Goal: Task Accomplishment & Management: Manage account settings

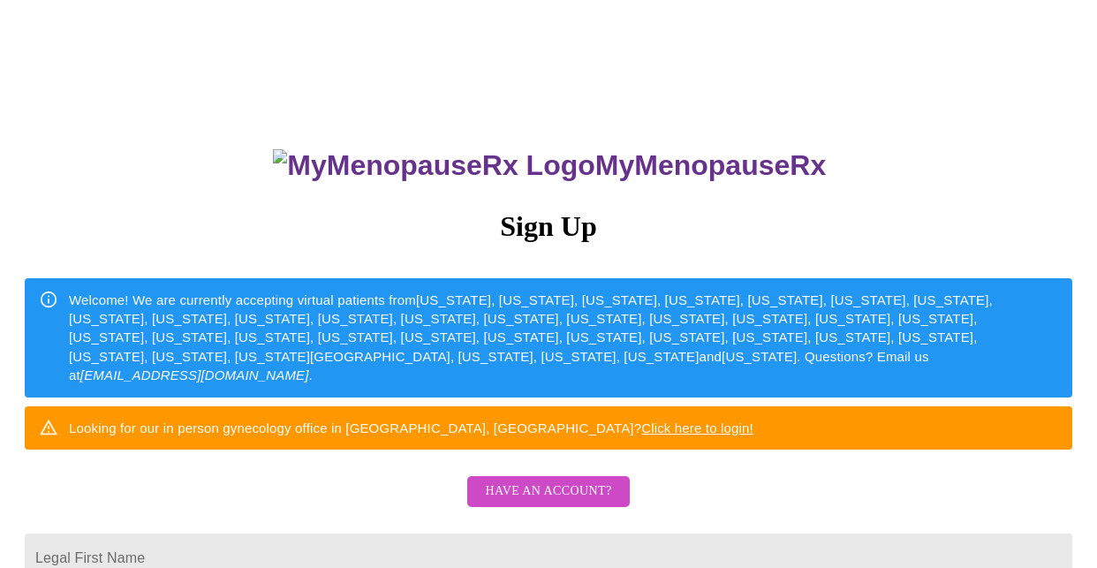
scroll to position [177, 0]
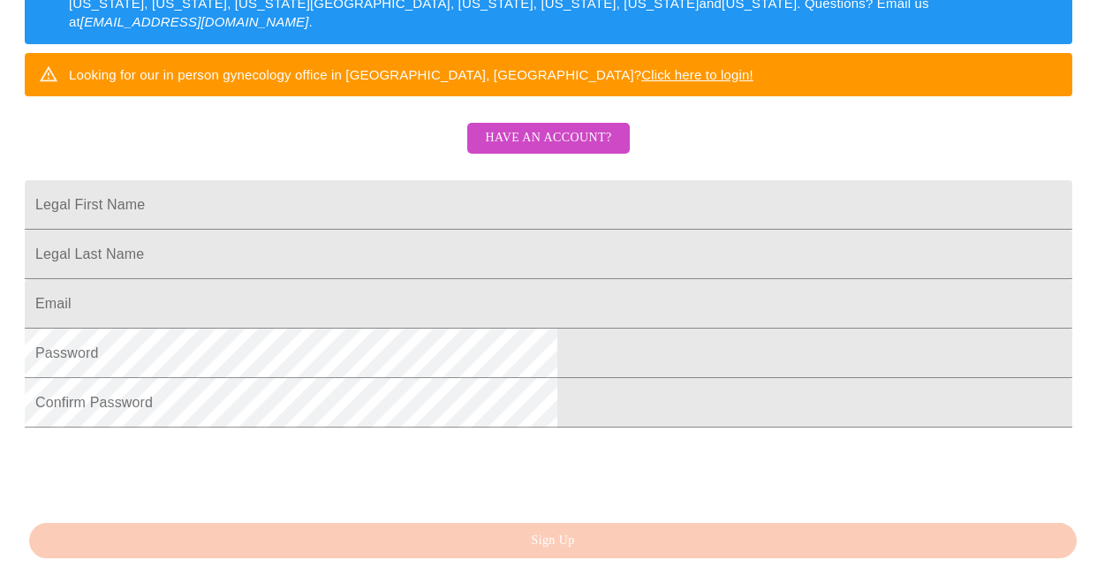
click at [594, 149] on span "Have an account?" at bounding box center [548, 138] width 126 height 22
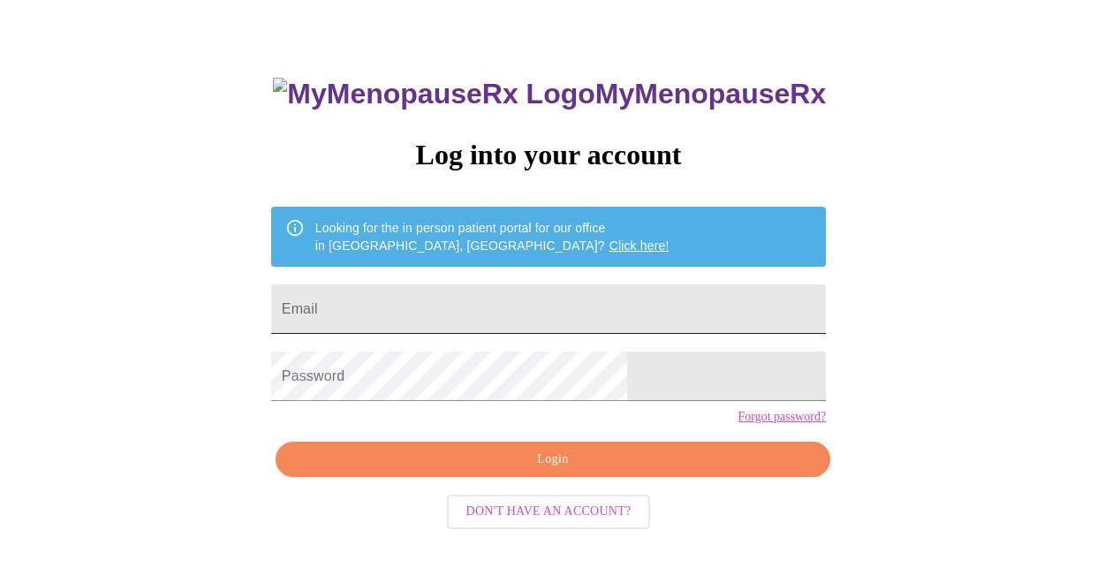
click at [419, 298] on input "Email" at bounding box center [548, 308] width 555 height 49
type input "[EMAIL_ADDRESS][DOMAIN_NAME]"
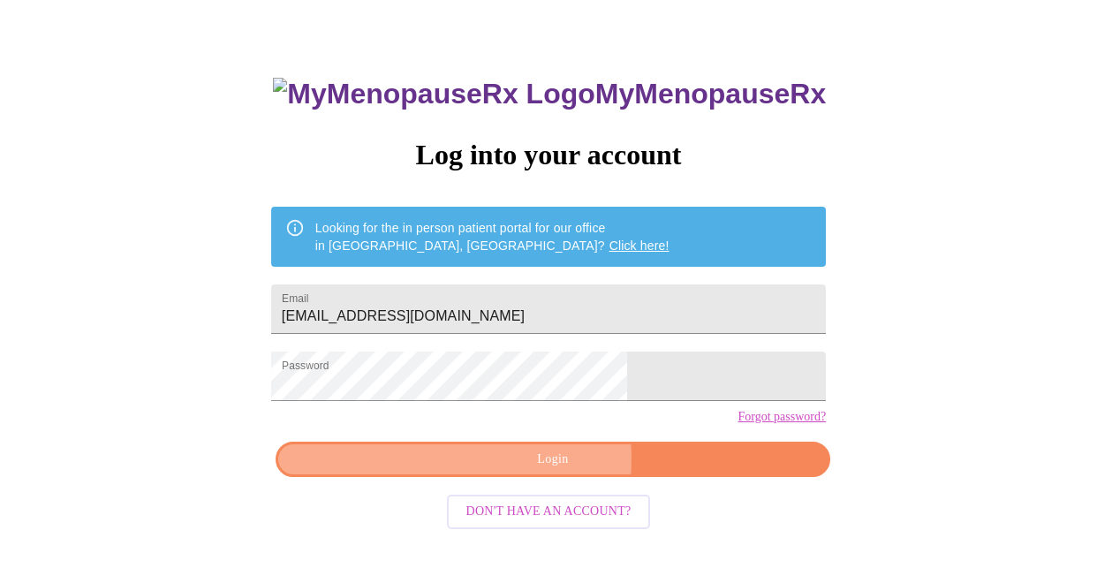
click at [536, 471] on span "Login" at bounding box center [553, 460] width 514 height 22
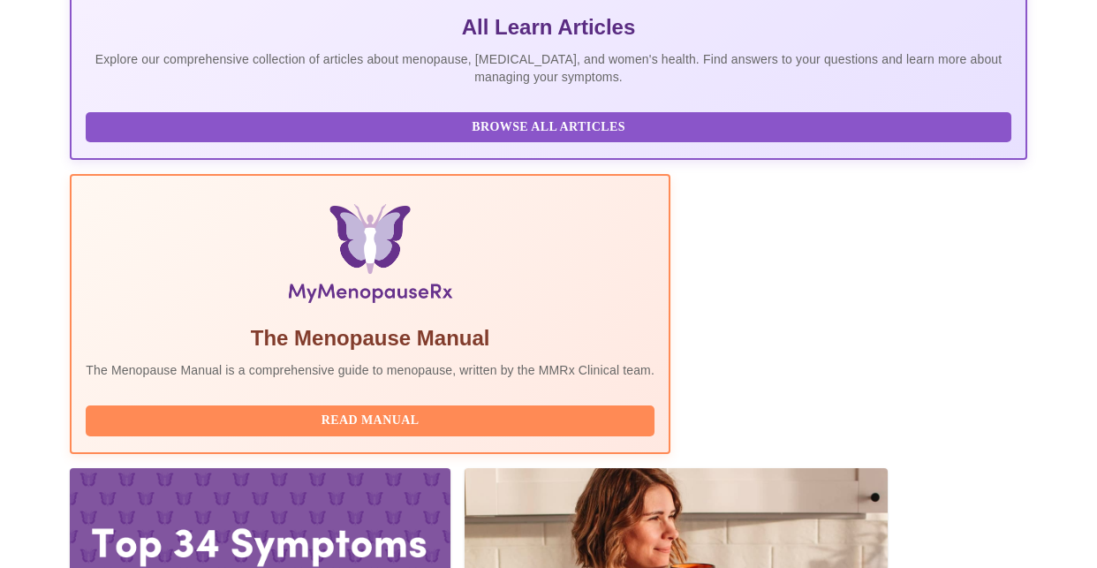
scroll to position [512, 0]
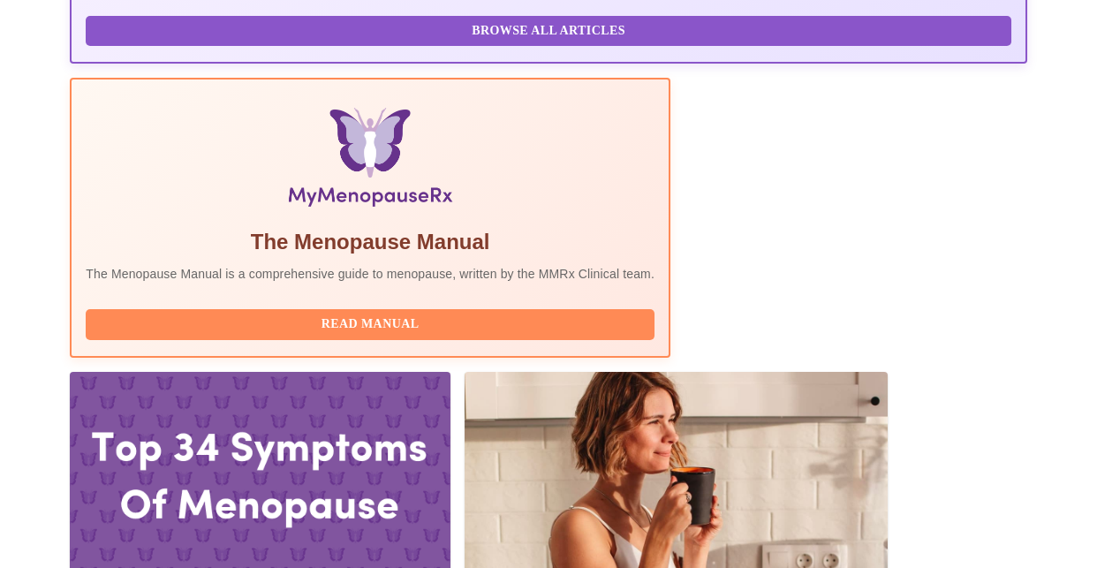
drag, startPoint x: 382, startPoint y: 232, endPoint x: 189, endPoint y: 235, distance: 193.4
copy h3 "[PERSON_NAME], APRN FNP-C"
